Goal: Transaction & Acquisition: Purchase product/service

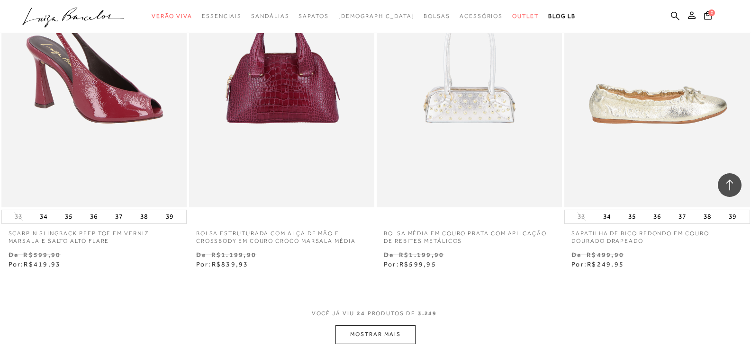
scroll to position [1943, 0]
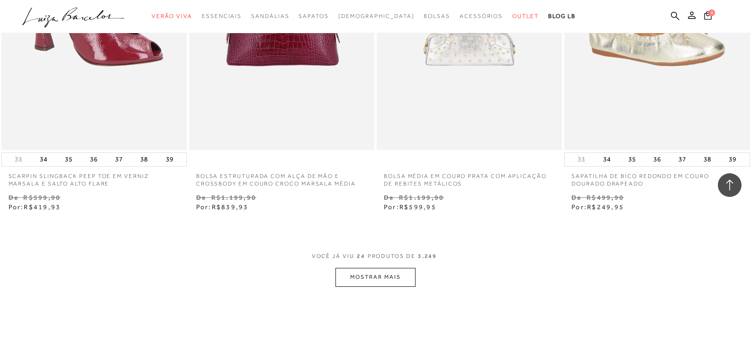
click at [390, 279] on button "MOSTRAR MAIS" at bounding box center [376, 277] width 80 height 18
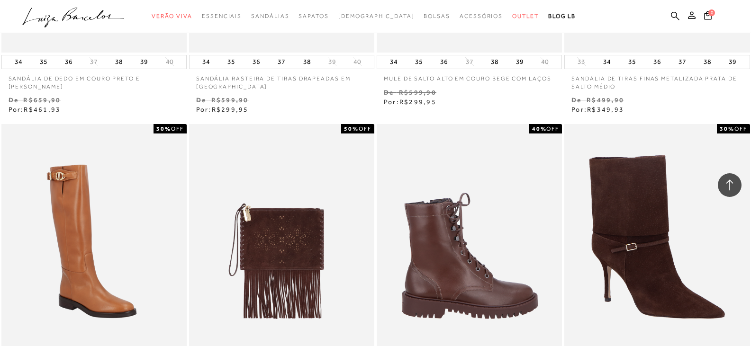
scroll to position [3128, 0]
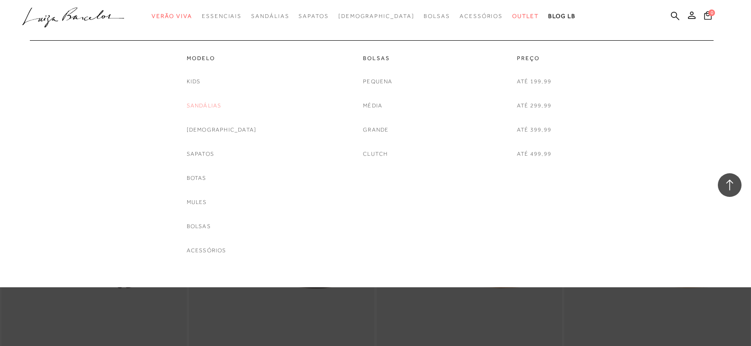
click at [222, 104] on link "Sandálias" at bounding box center [204, 106] width 35 height 10
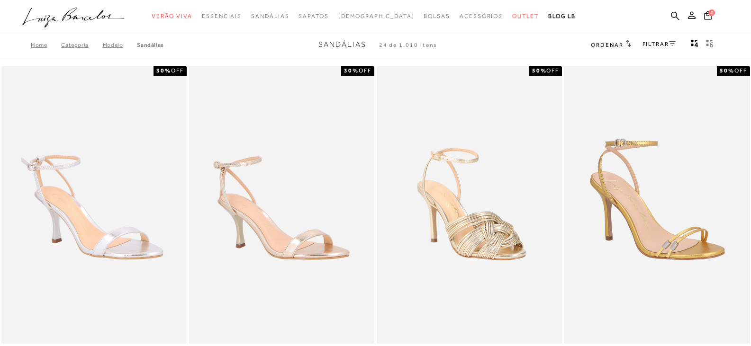
click at [667, 43] on link "FILTRAR" at bounding box center [659, 44] width 33 height 7
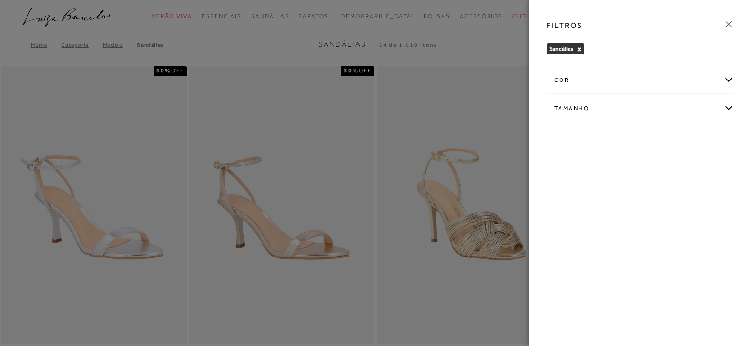
click at [729, 105] on div "Tamanho" at bounding box center [640, 108] width 187 height 25
click at [561, 218] on input "39" at bounding box center [557, 215] width 9 height 9
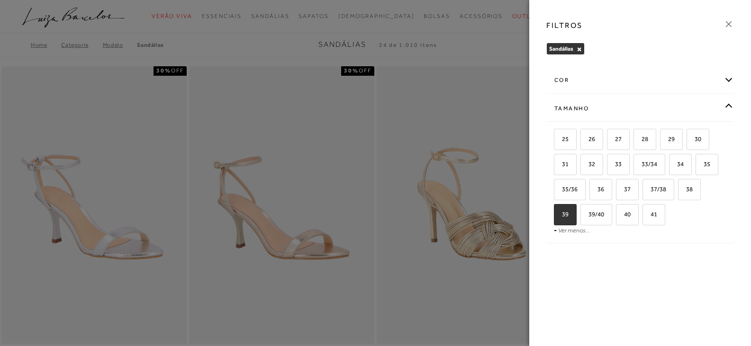
checkbox input "true"
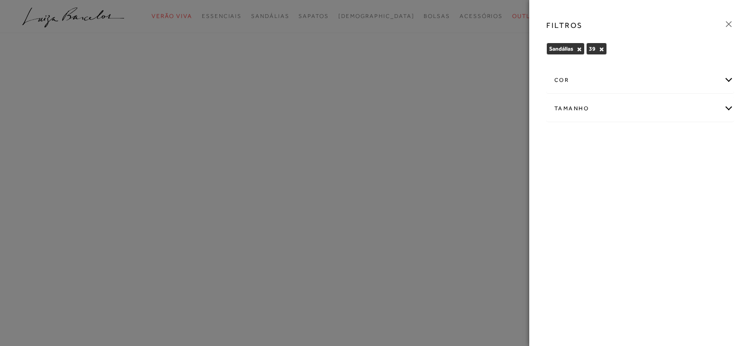
click at [729, 23] on icon at bounding box center [729, 24] width 10 height 10
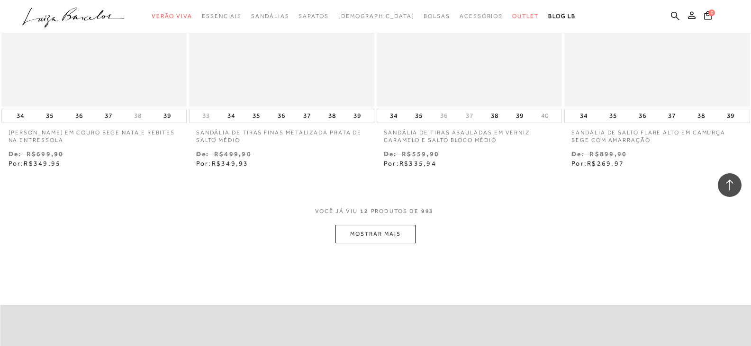
scroll to position [995, 0]
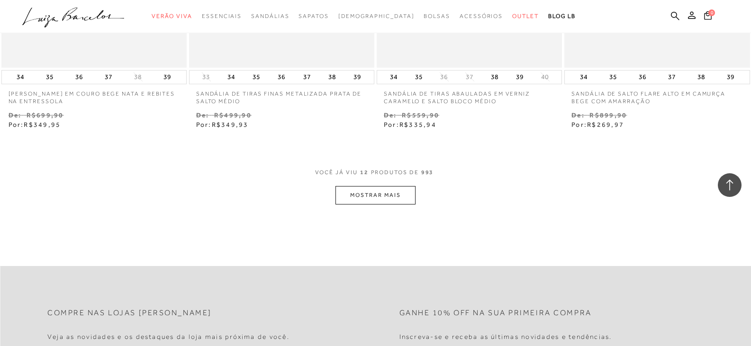
click at [395, 198] on button "MOSTRAR MAIS" at bounding box center [376, 195] width 80 height 18
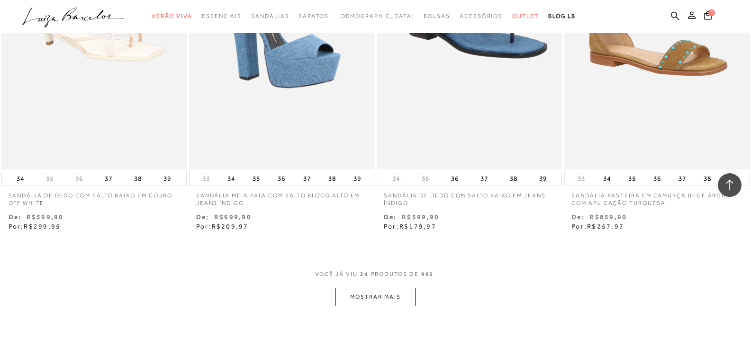
scroll to position [1943, 0]
click at [382, 303] on button "MOSTRAR MAIS" at bounding box center [376, 297] width 80 height 18
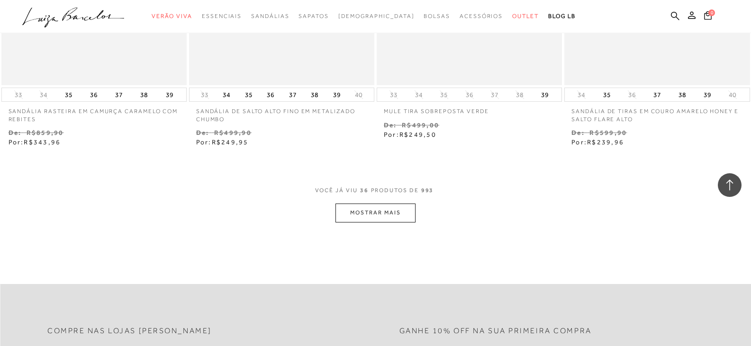
scroll to position [3081, 0]
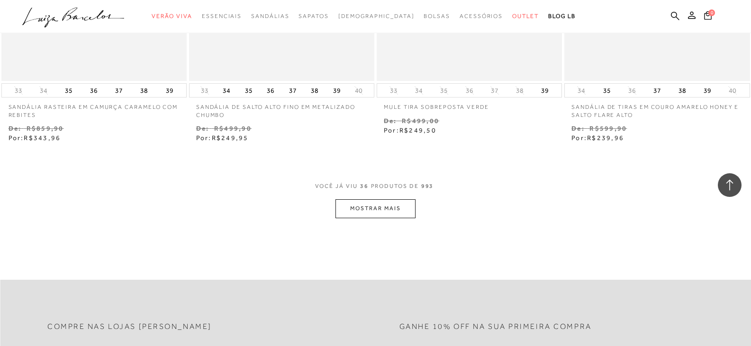
click at [367, 209] on button "MOSTRAR MAIS" at bounding box center [376, 209] width 80 height 18
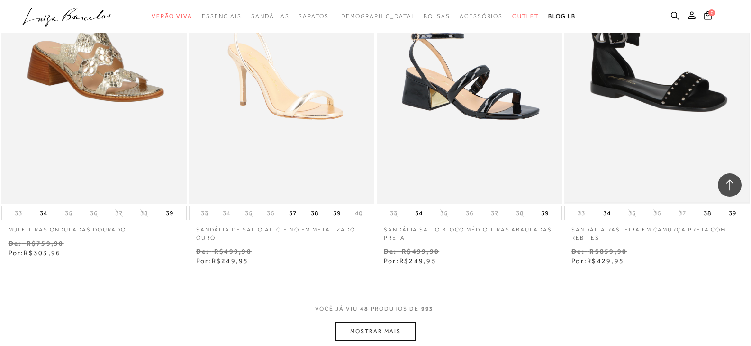
scroll to position [4171, 0]
